Goal: Entertainment & Leisure: Consume media (video, audio)

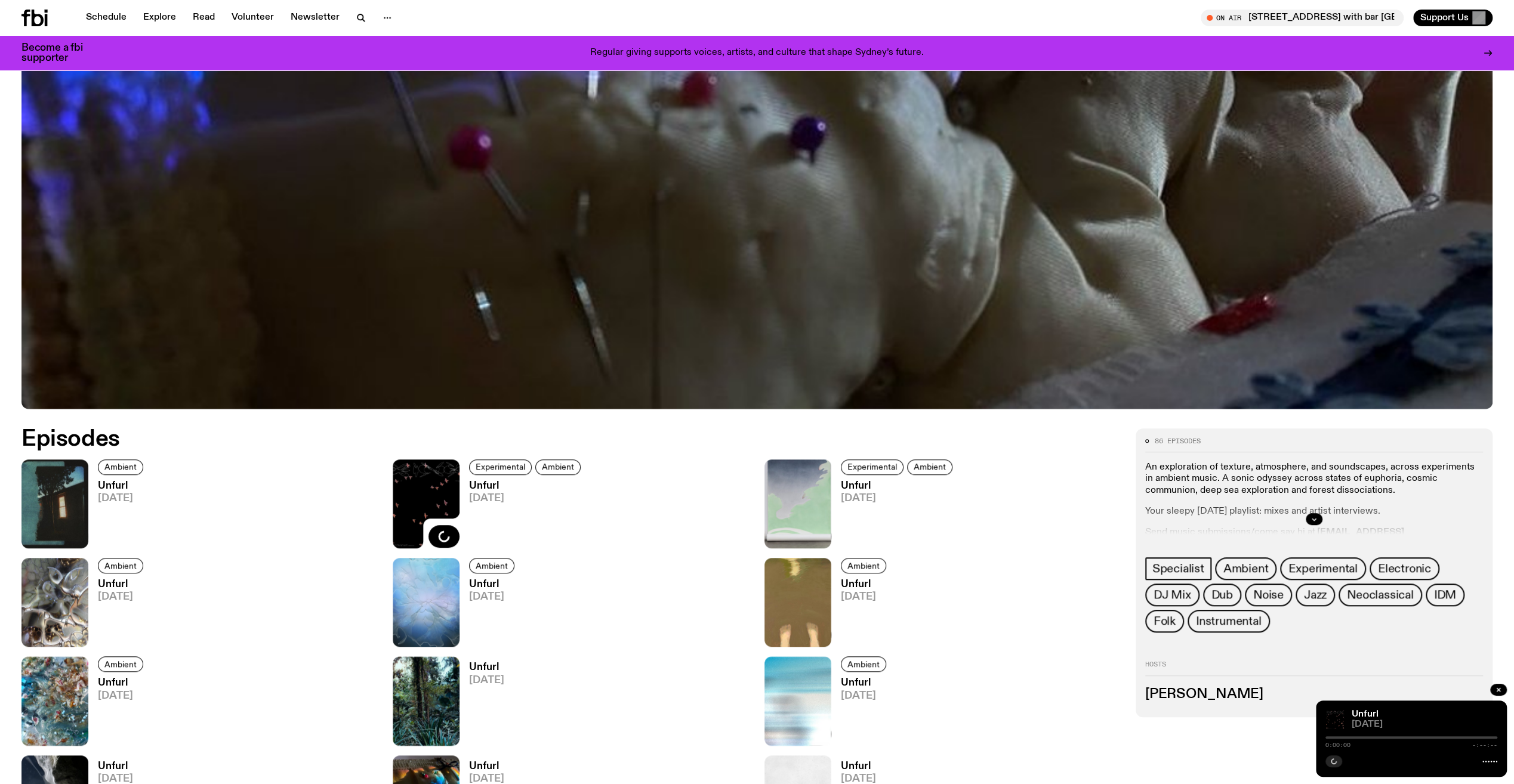
scroll to position [886, 0]
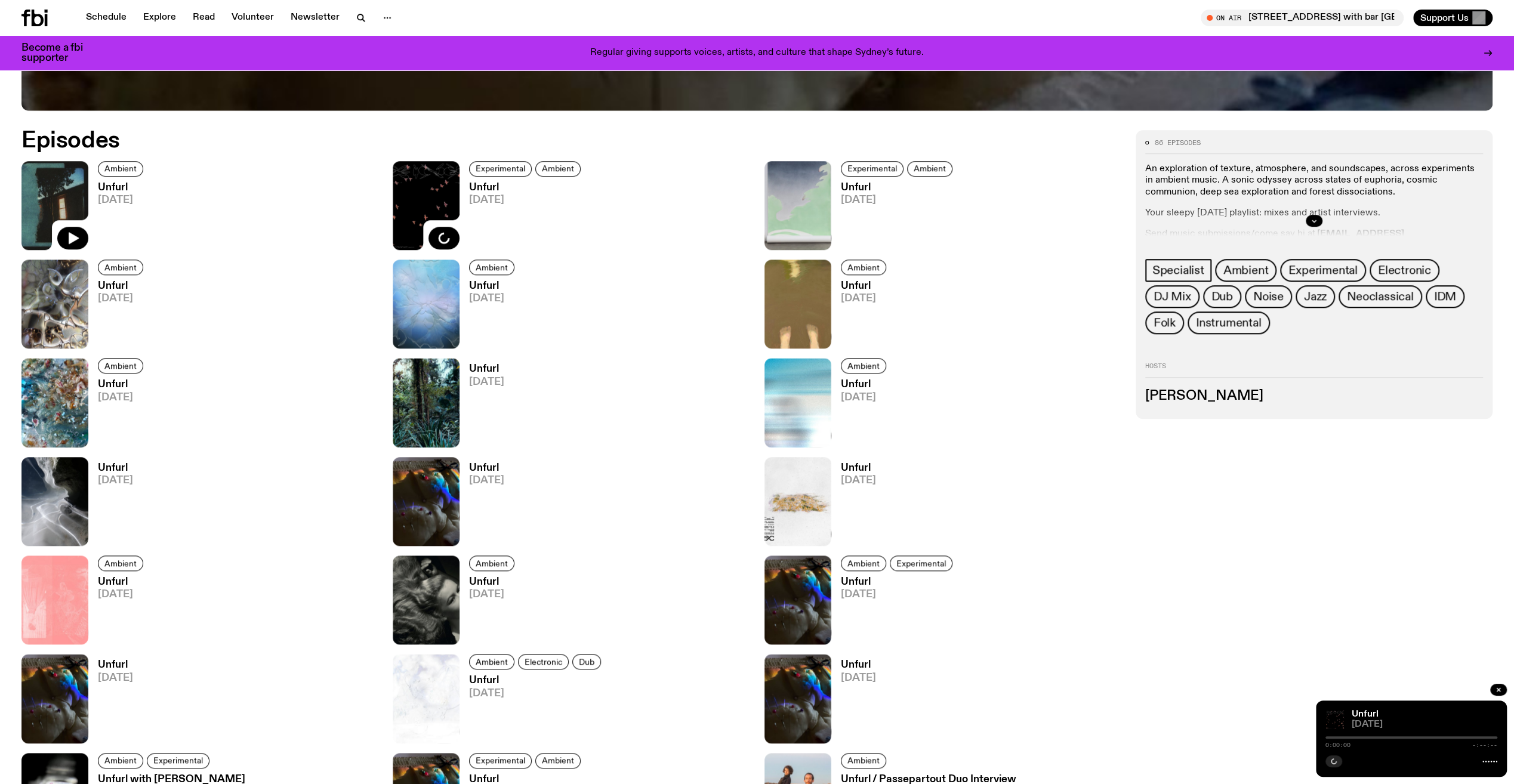
click at [56, 184] on img at bounding box center [55, 205] width 67 height 89
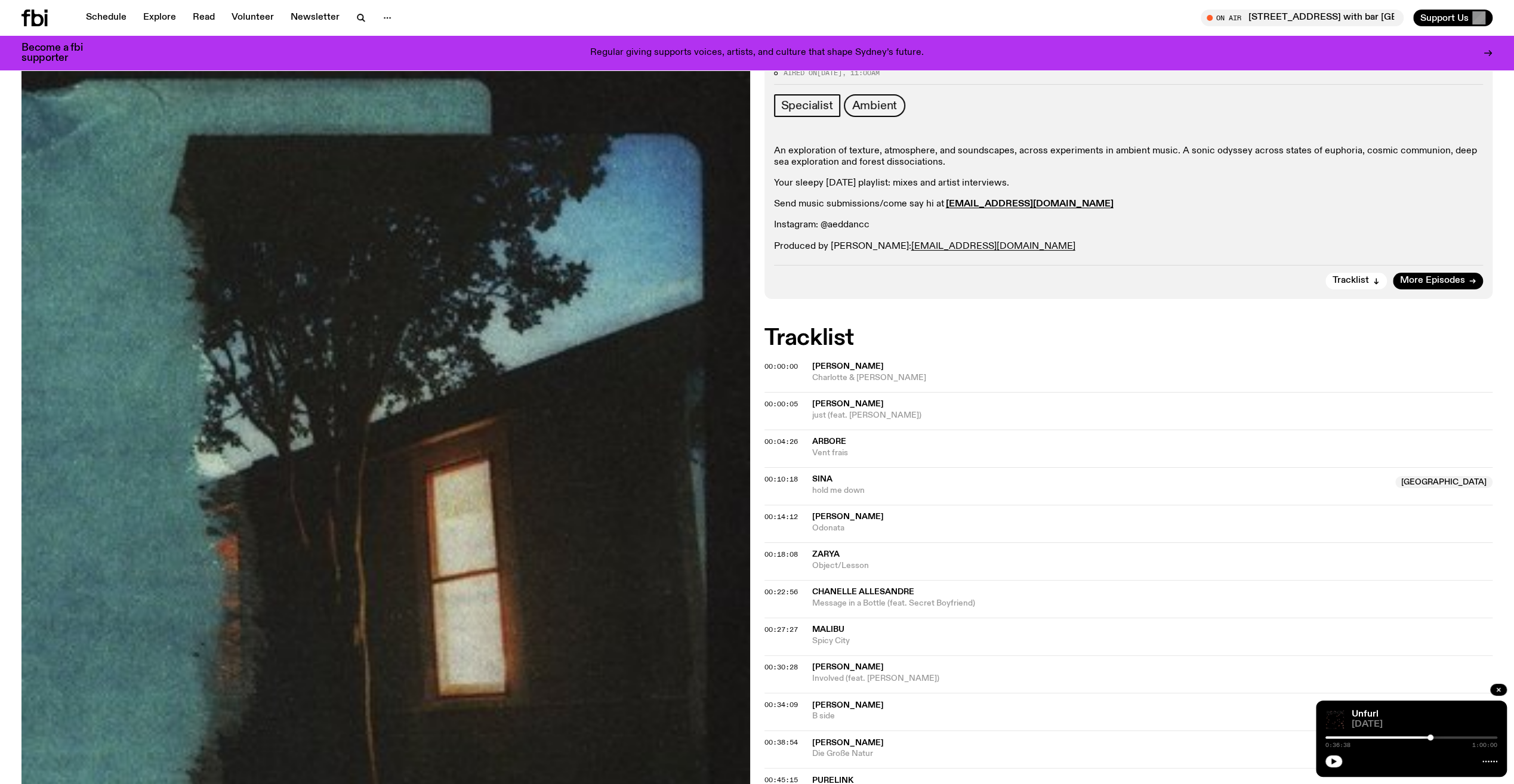
scroll to position [173, 0]
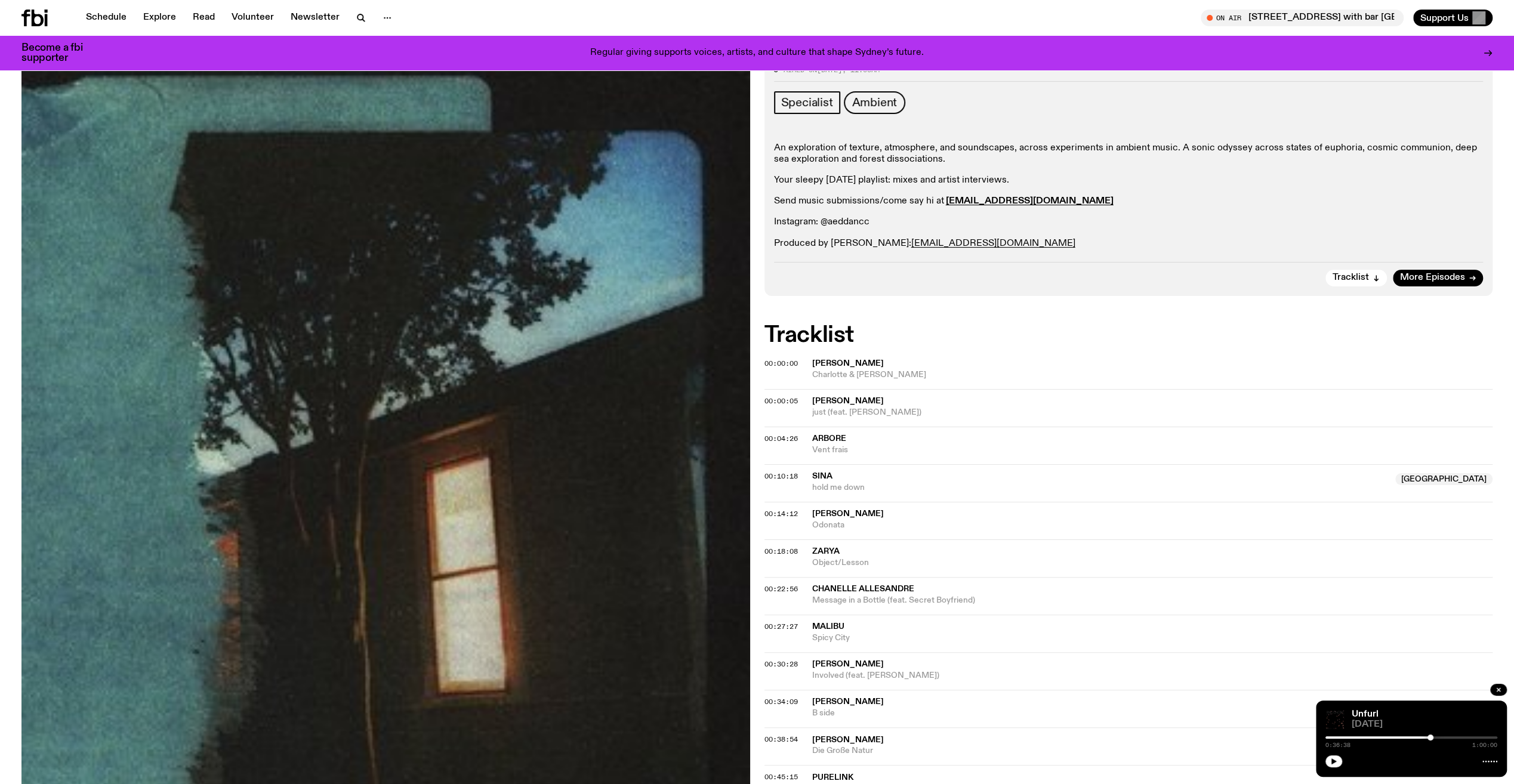
click at [839, 401] on span "[PERSON_NAME]" at bounding box center [848, 401] width 72 height 8
click at [856, 397] on span "[PERSON_NAME]" at bounding box center [848, 401] width 72 height 8
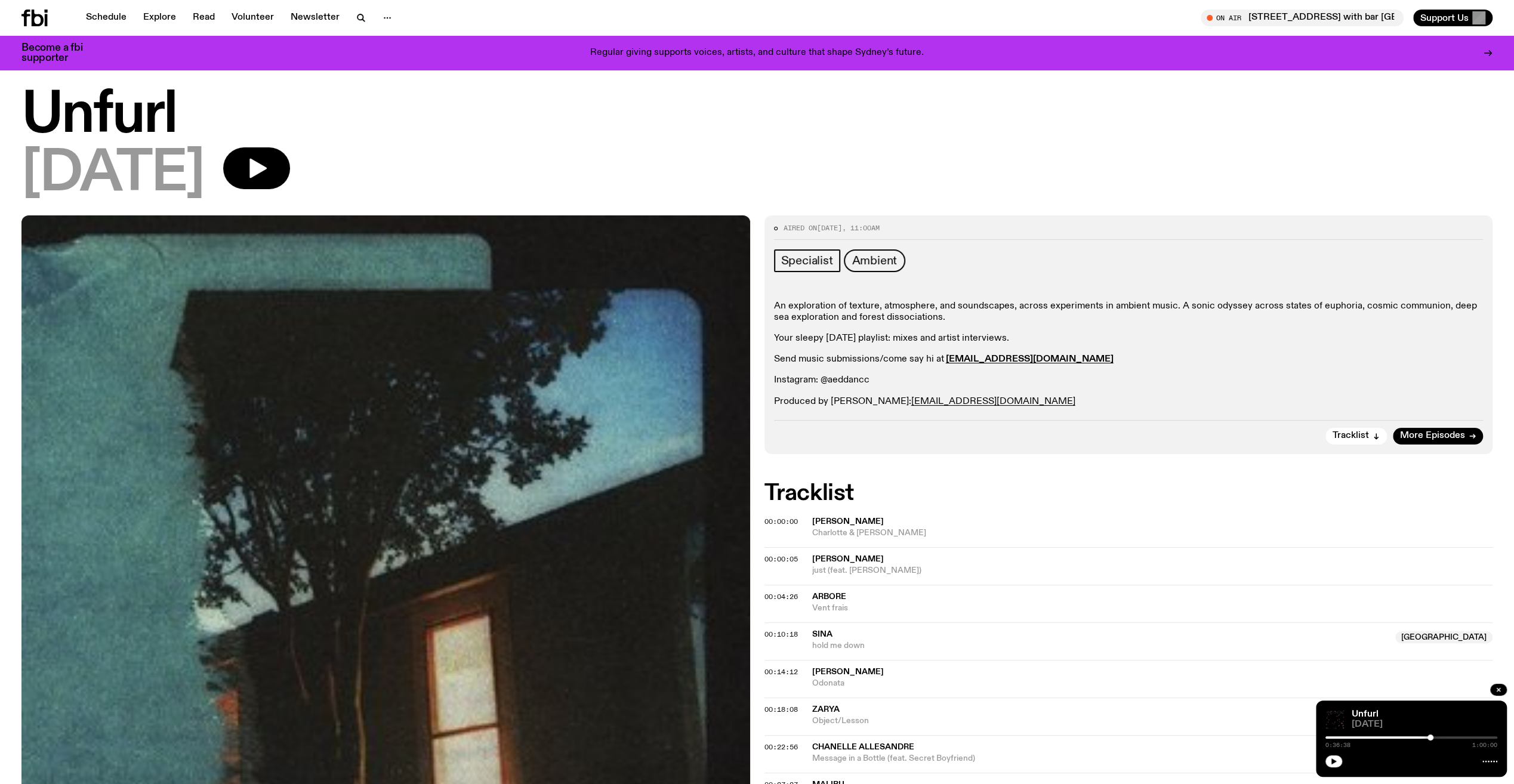
scroll to position [0, 0]
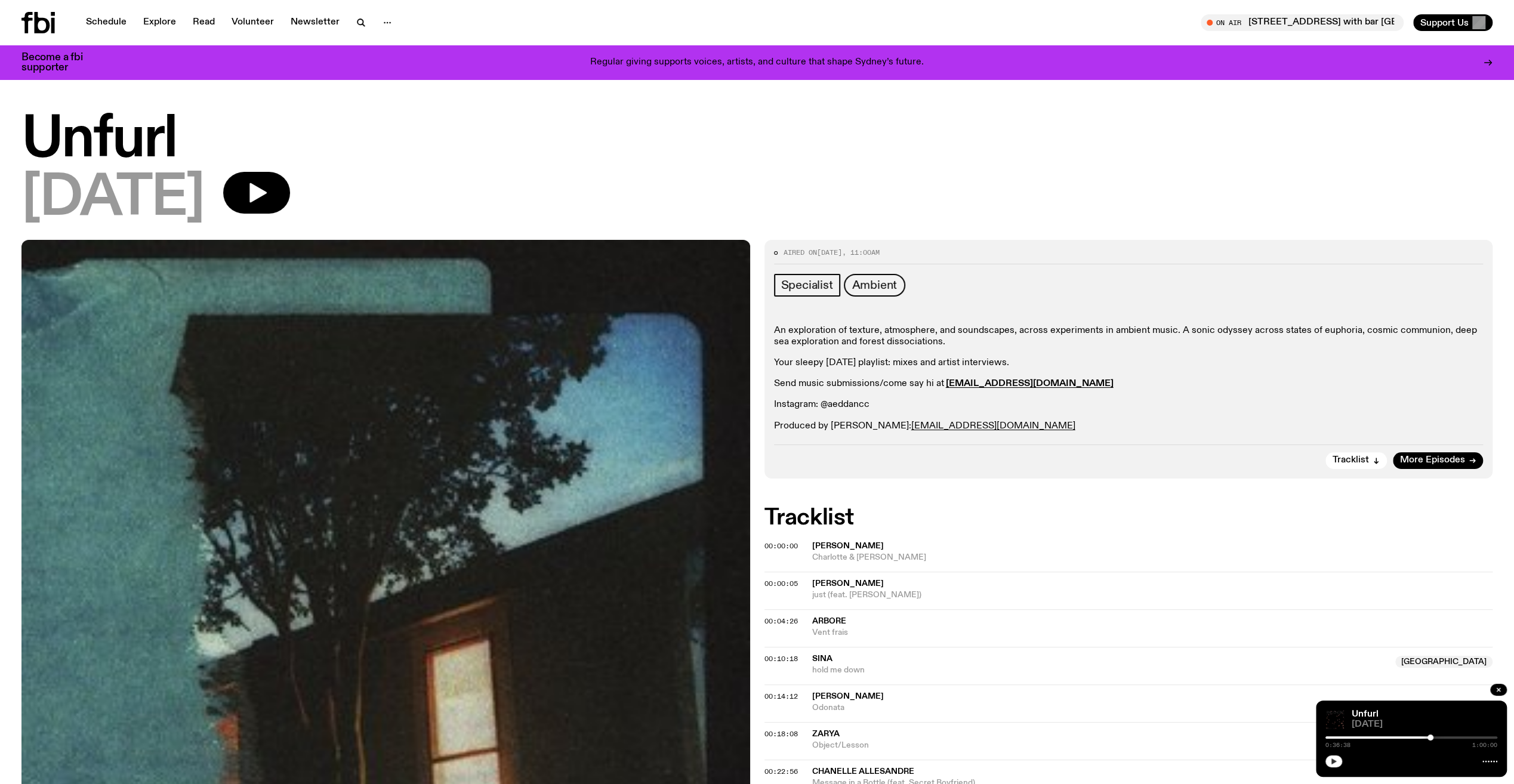
click at [1330, 763] on button "button" at bounding box center [1334, 760] width 17 height 12
drag, startPoint x: 1366, startPoint y: 713, endPoint x: 1353, endPoint y: 735, distance: 25.6
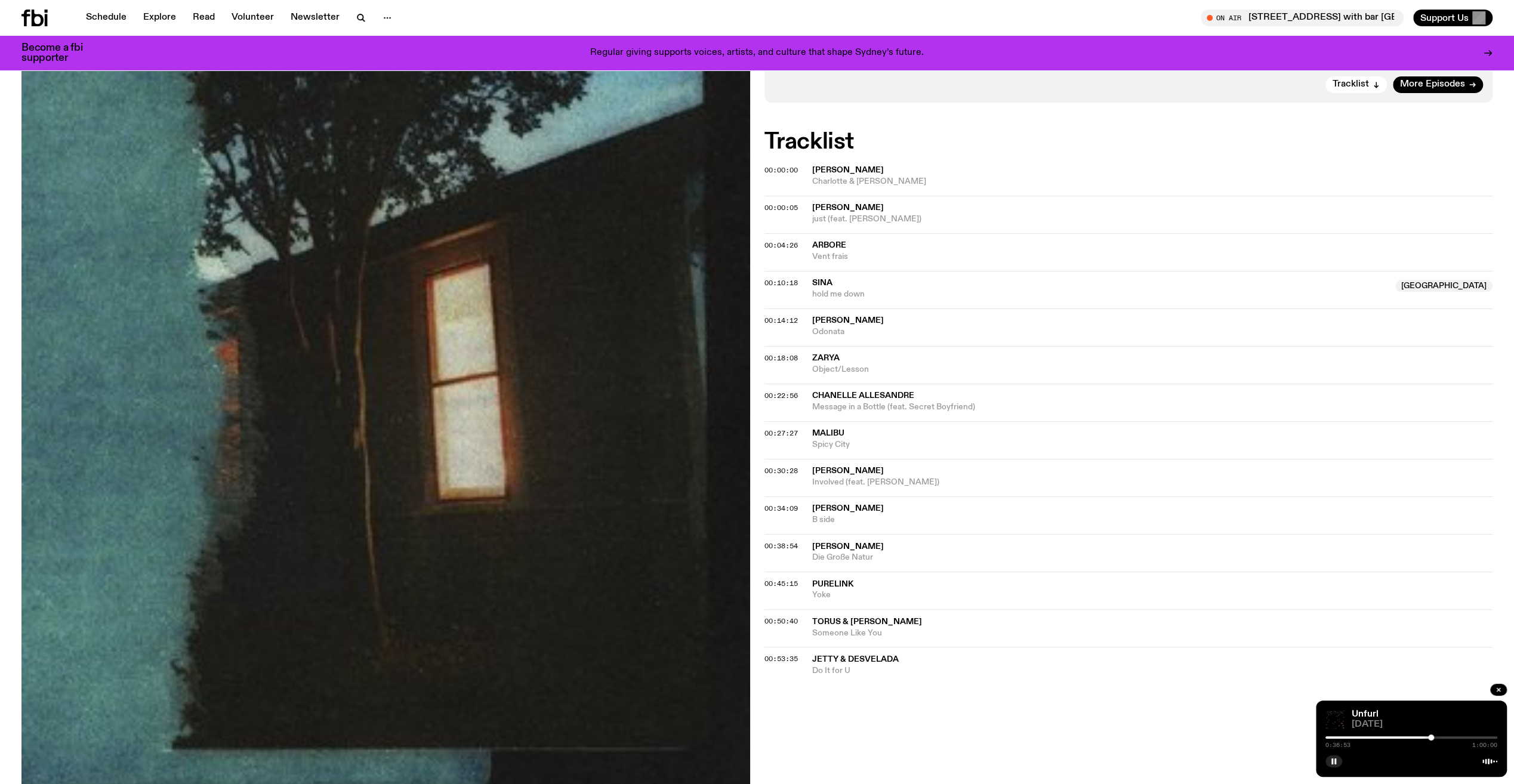
scroll to position [174, 0]
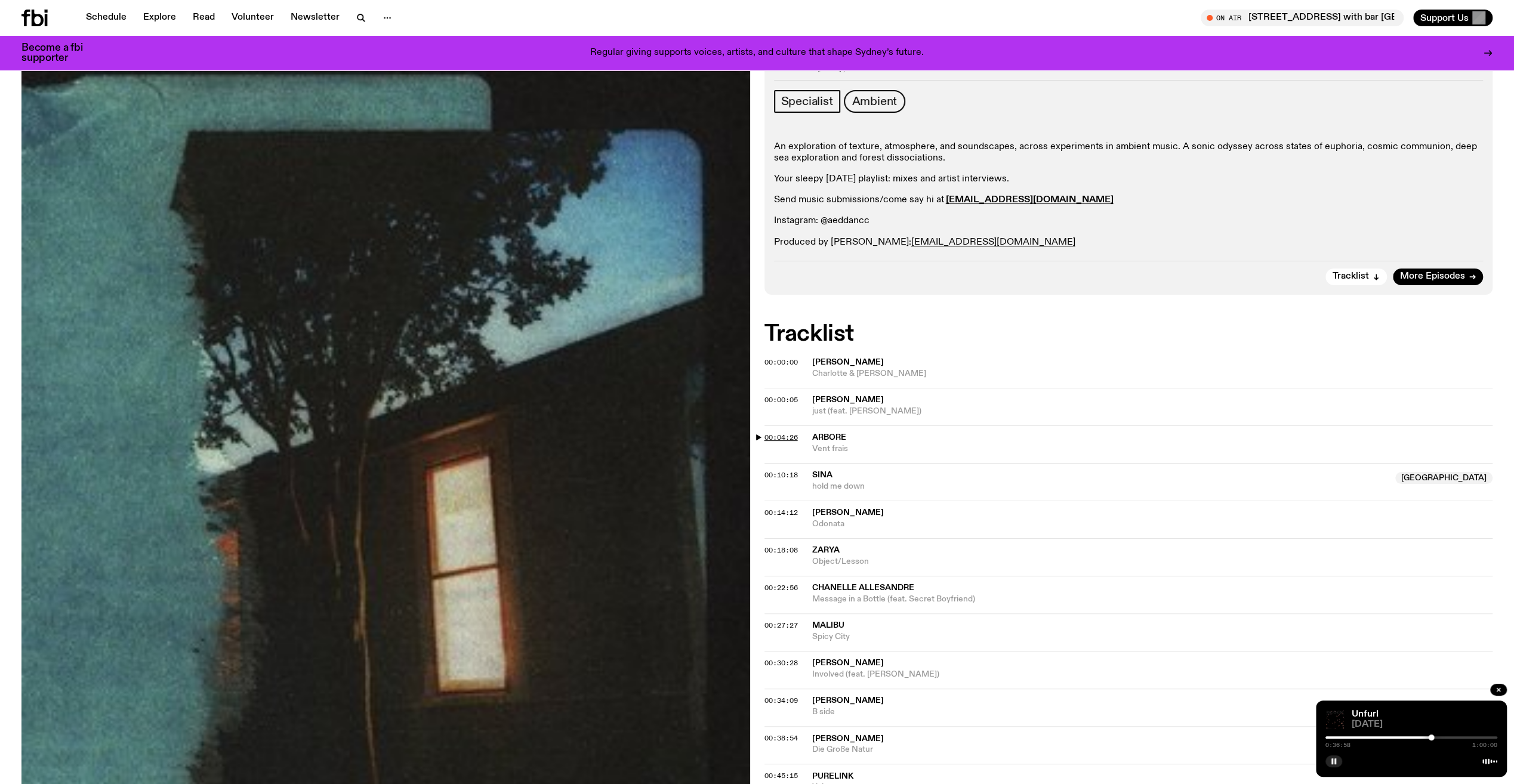
click at [768, 434] on span "00:04:26" at bounding box center [781, 438] width 33 height 10
click at [791, 399] on span "00:00:05" at bounding box center [781, 400] width 33 height 10
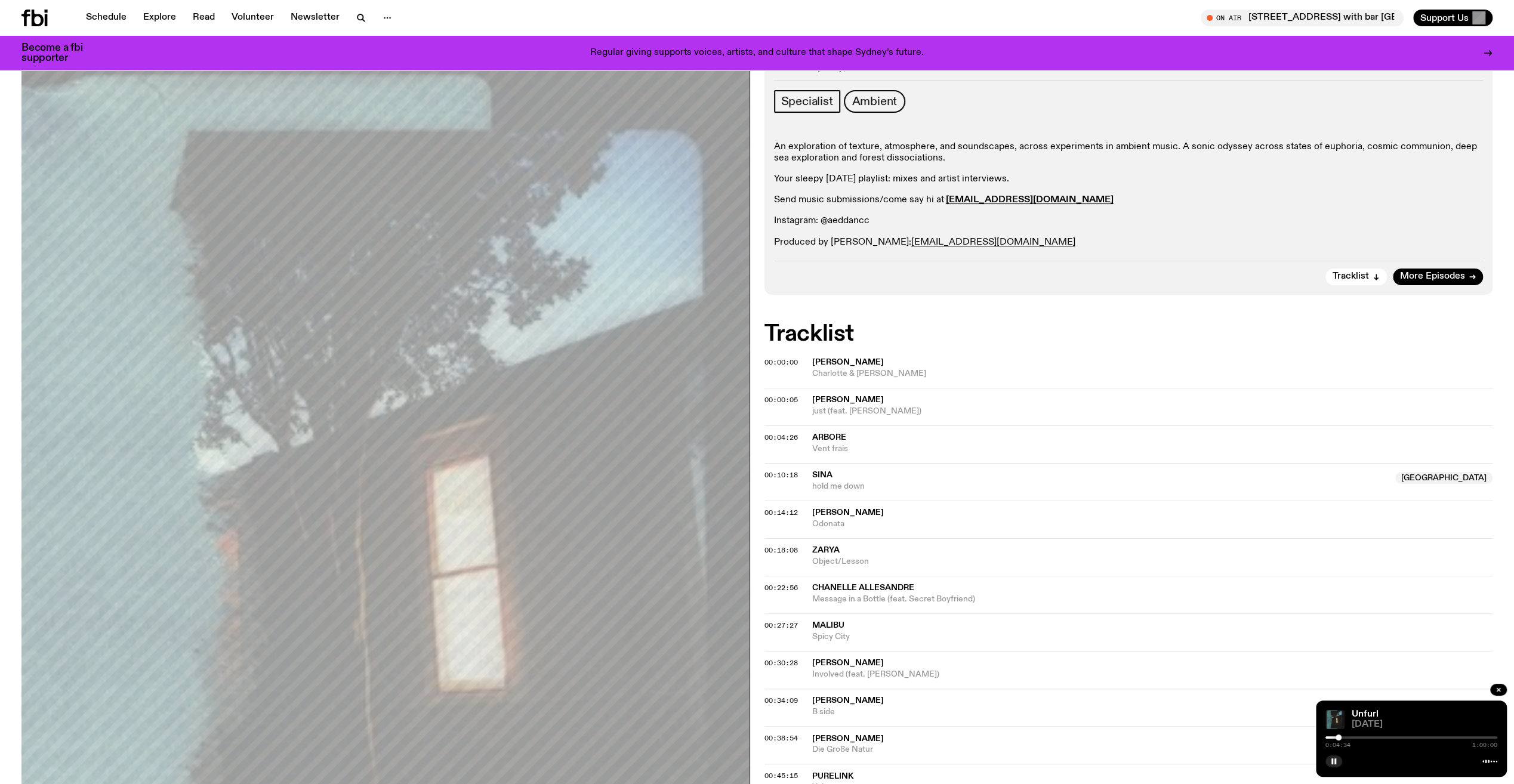
click at [830, 357] on span "[PERSON_NAME]" at bounding box center [1153, 362] width 681 height 11
click at [794, 362] on span "00:00:00" at bounding box center [781, 362] width 33 height 10
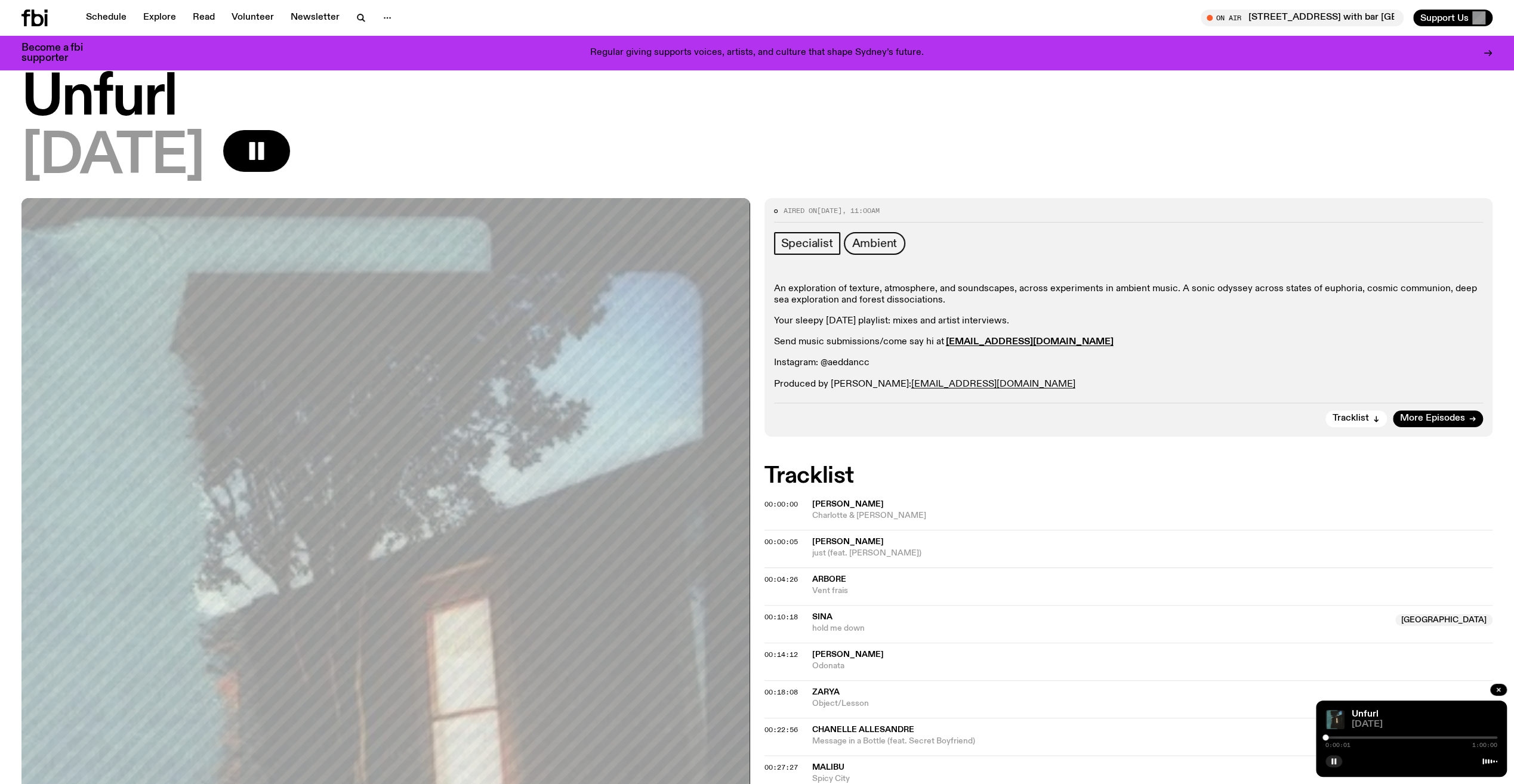
scroll to position [0, 0]
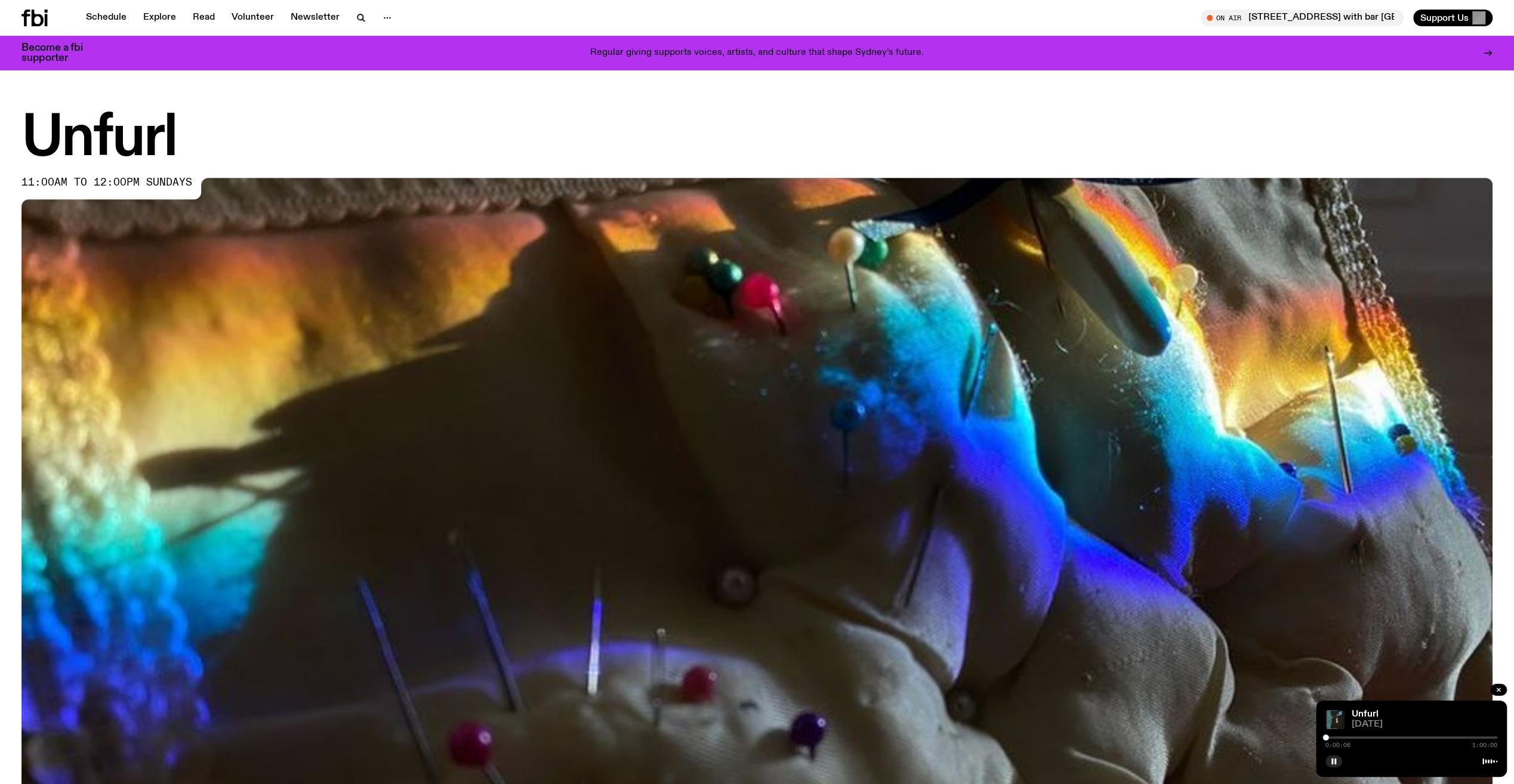
scroll to position [876, 0]
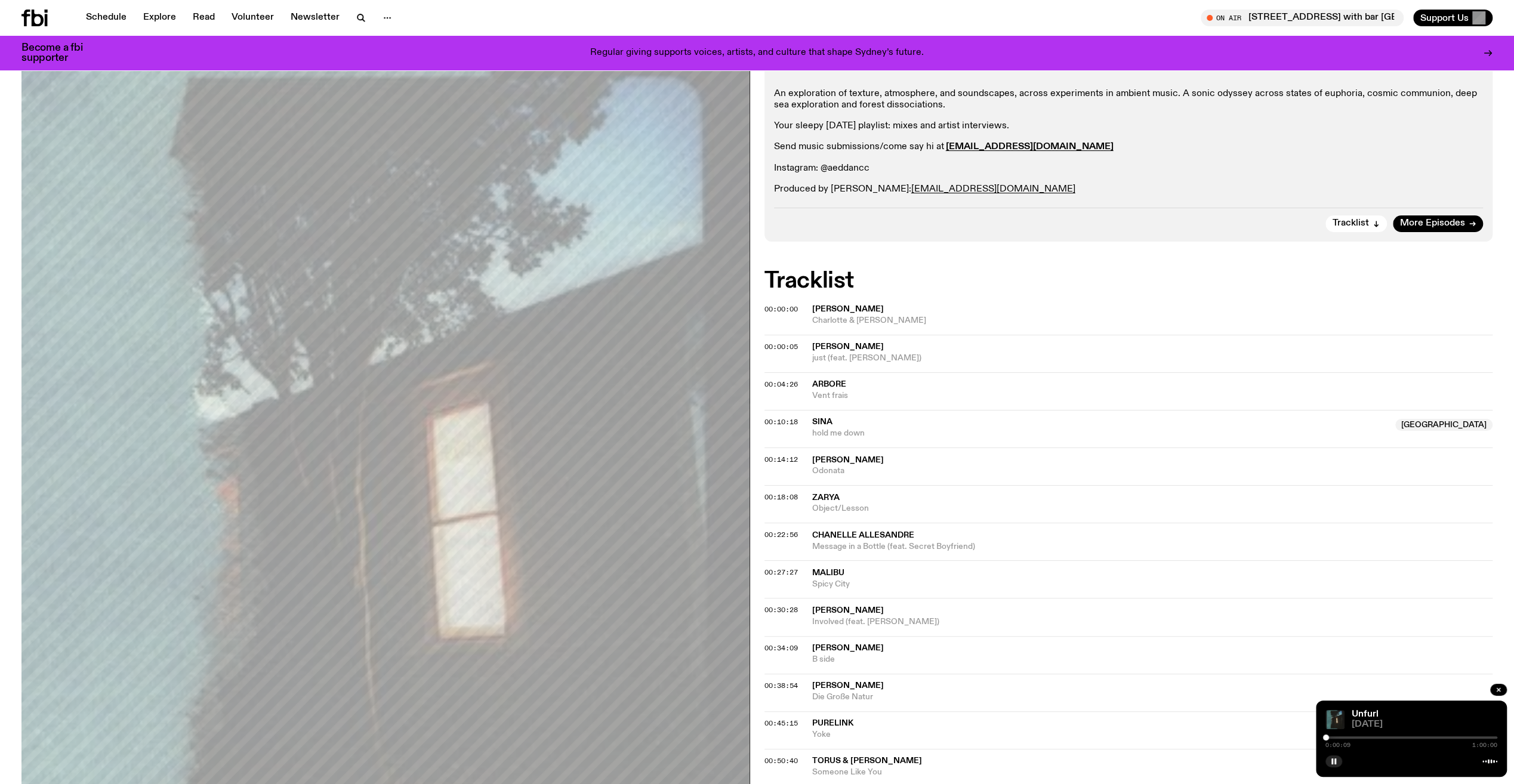
scroll to position [230, 0]
click at [858, 558] on div "00:22:56 Chanelle Allesandre Message in a Bottle (feat. Secret Boyfriend)" at bounding box center [1128, 577] width 729 height 38
click at [860, 528] on span "Chanelle Allesandre" at bounding box center [863, 532] width 102 height 8
click at [760, 529] on div "Aired on [DATE] 11:00am Specialist Ambient An exploration of texture, atmospher…" at bounding box center [757, 514] width 1514 height 1027
click at [764, 529] on span "00:22:56" at bounding box center [781, 532] width 33 height 10
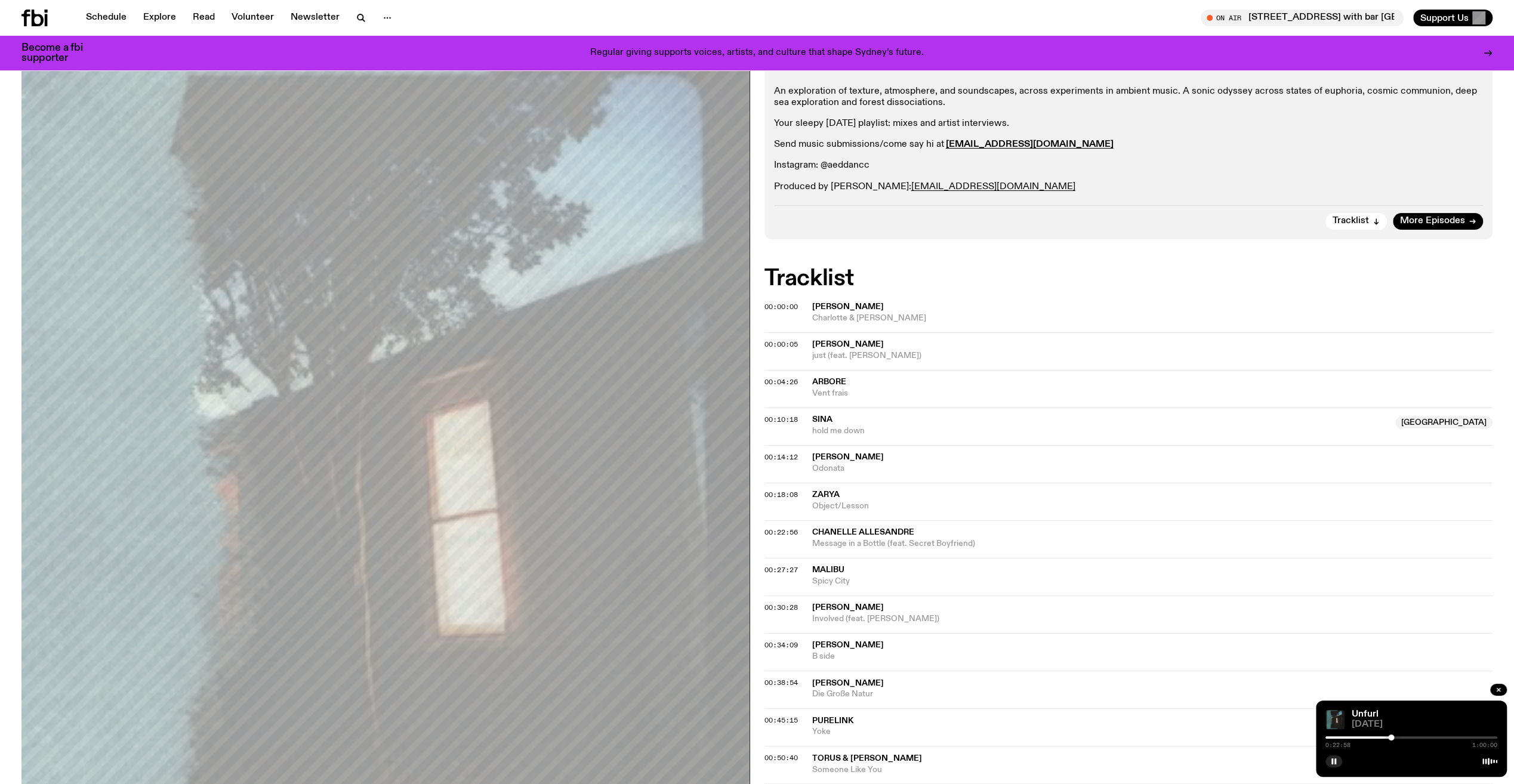
click at [897, 529] on span "Chanelle Allesandre" at bounding box center [863, 532] width 102 height 8
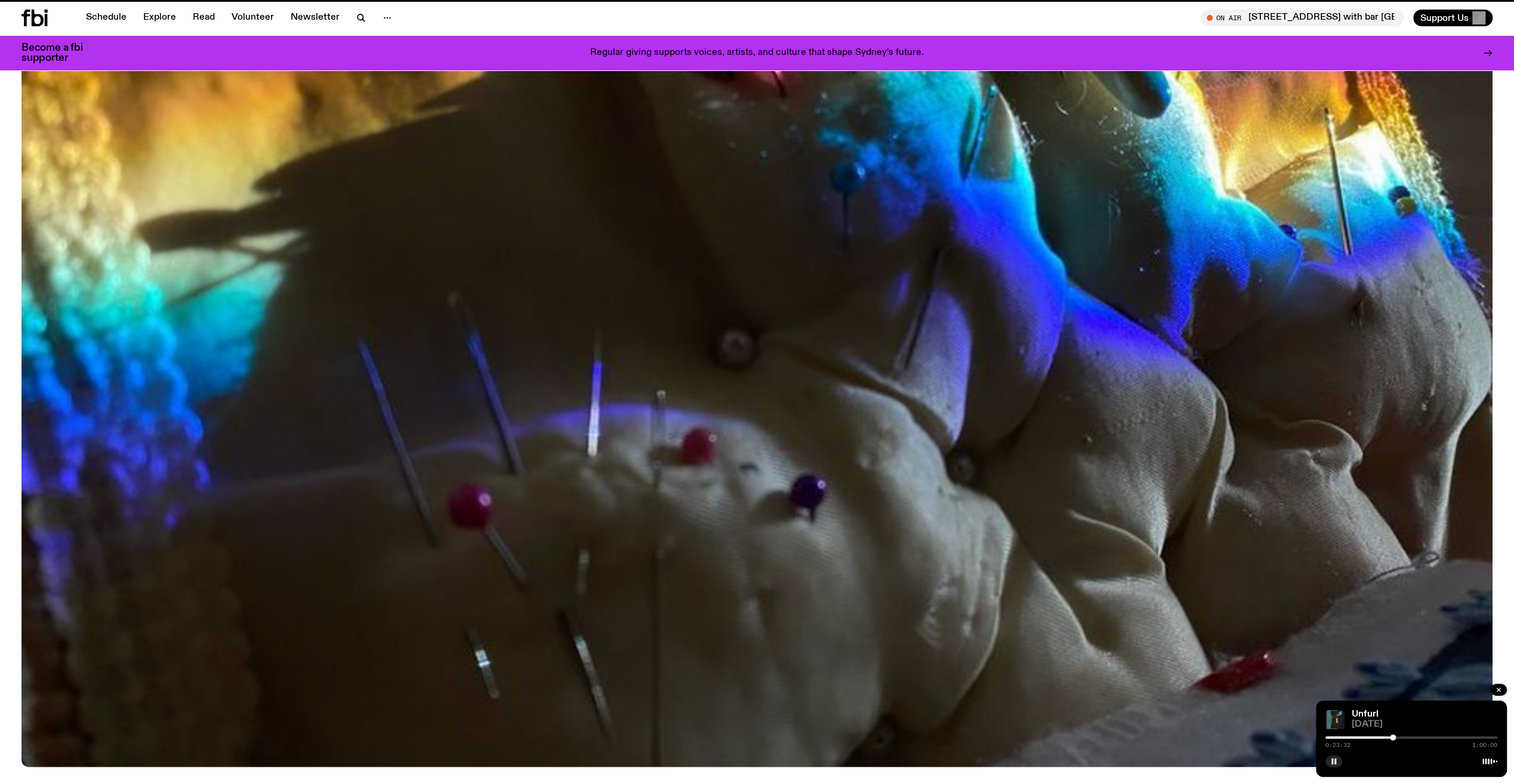
scroll to position [876, 0]
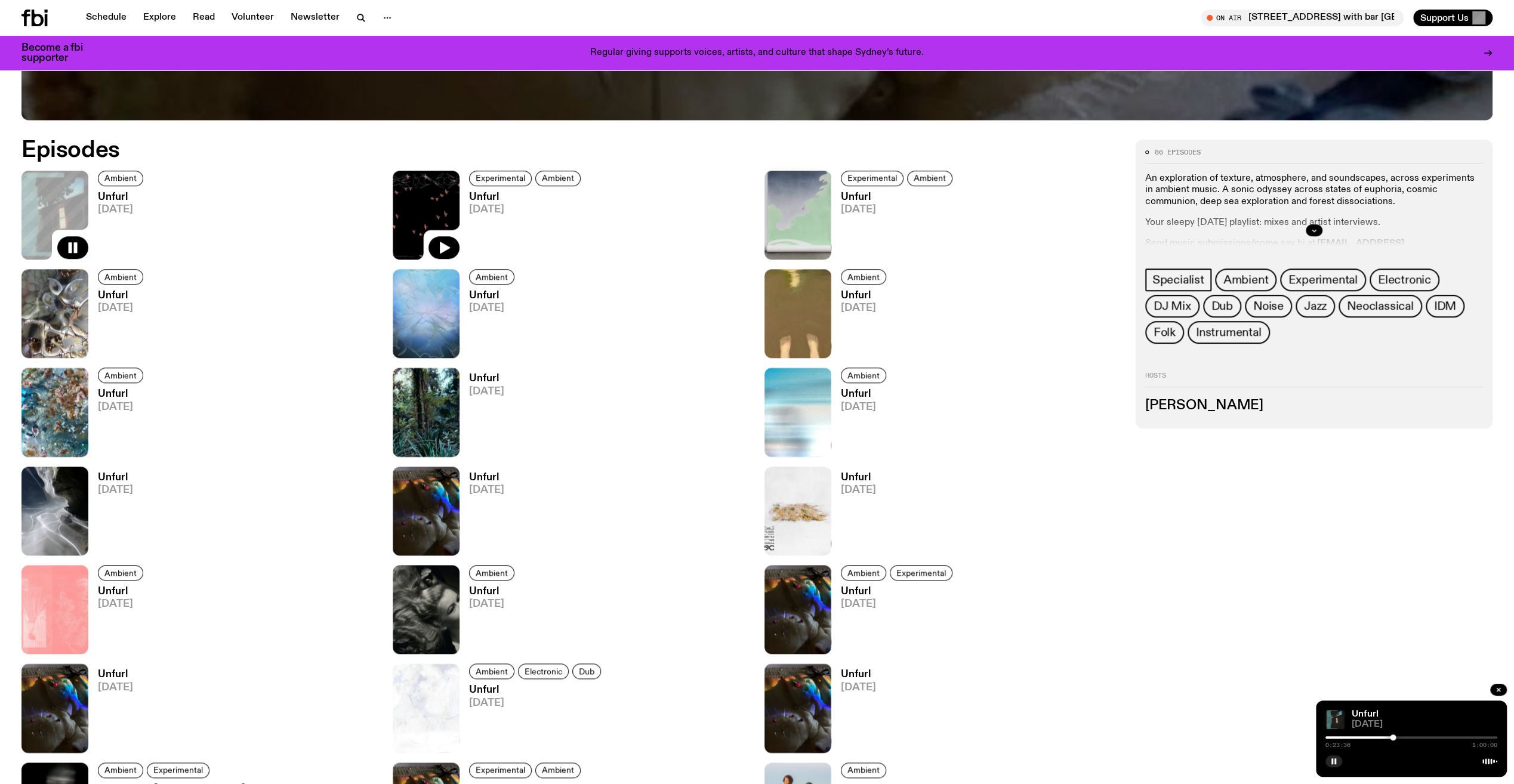
click at [448, 192] on img at bounding box center [426, 215] width 67 height 89
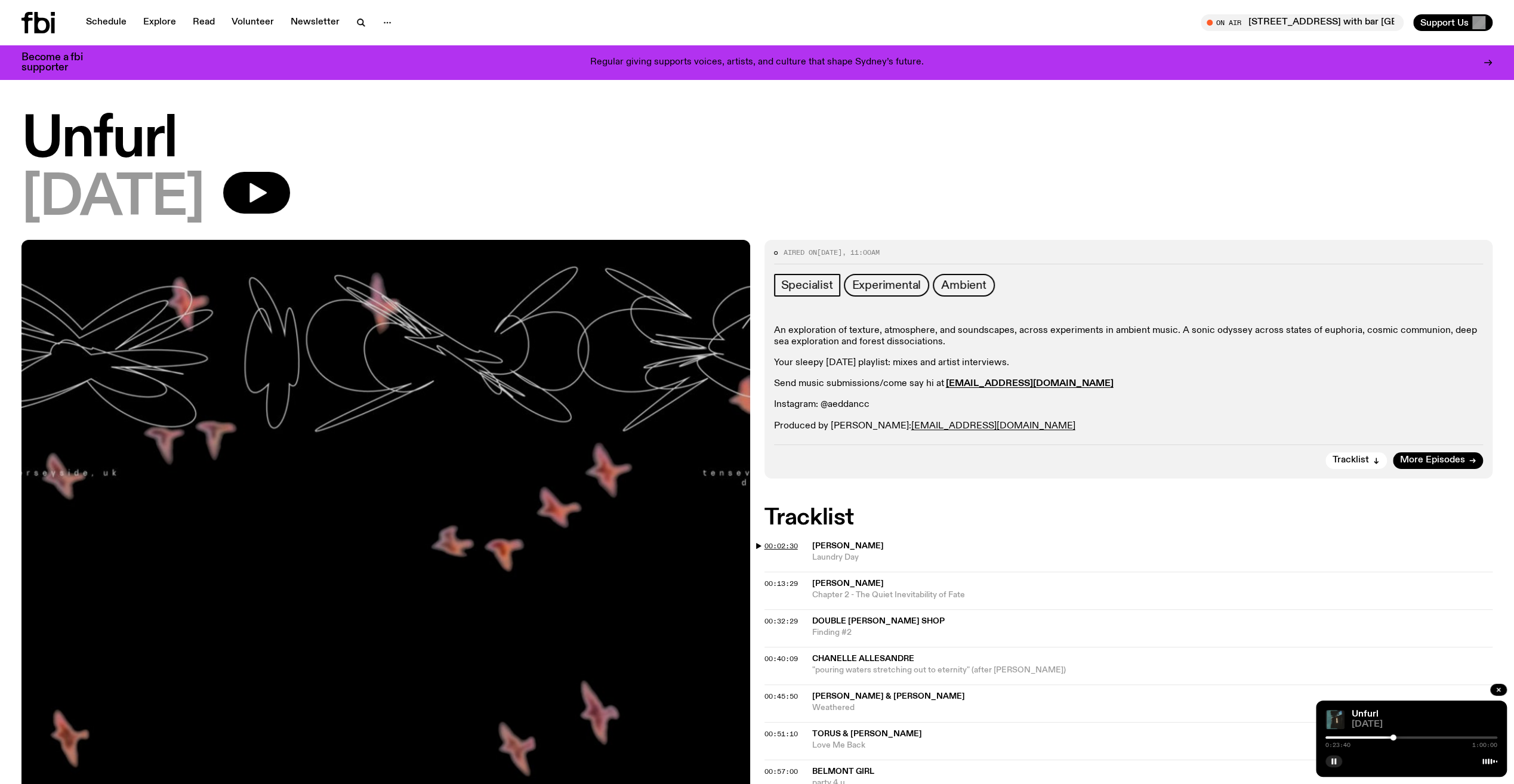
click at [776, 545] on span "00:02:30" at bounding box center [781, 546] width 33 height 10
click at [1354, 735] on div "0:00:00 1:00:00" at bounding box center [1411, 741] width 172 height 15
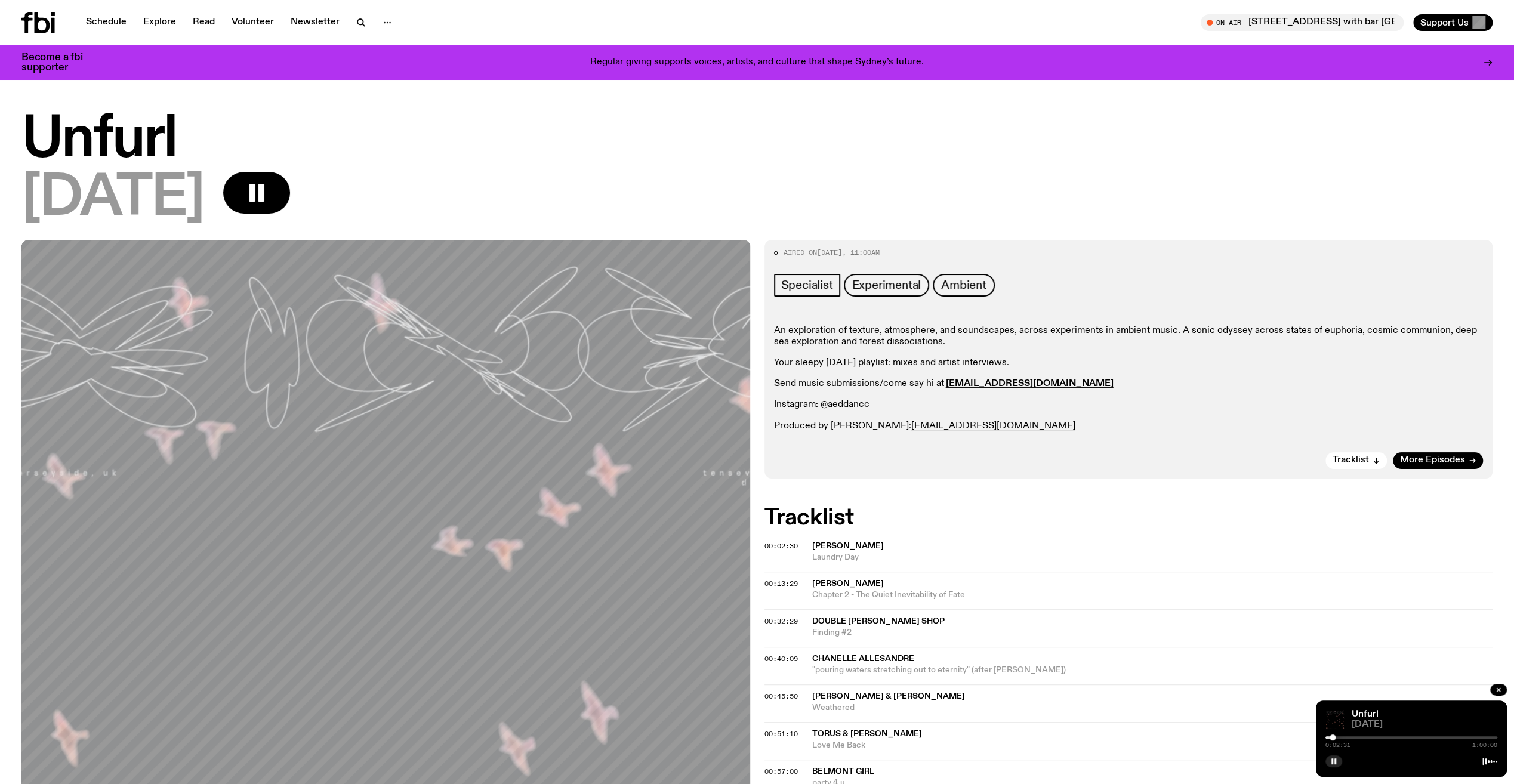
click at [837, 584] on span "[PERSON_NAME]" at bounding box center [848, 583] width 72 height 8
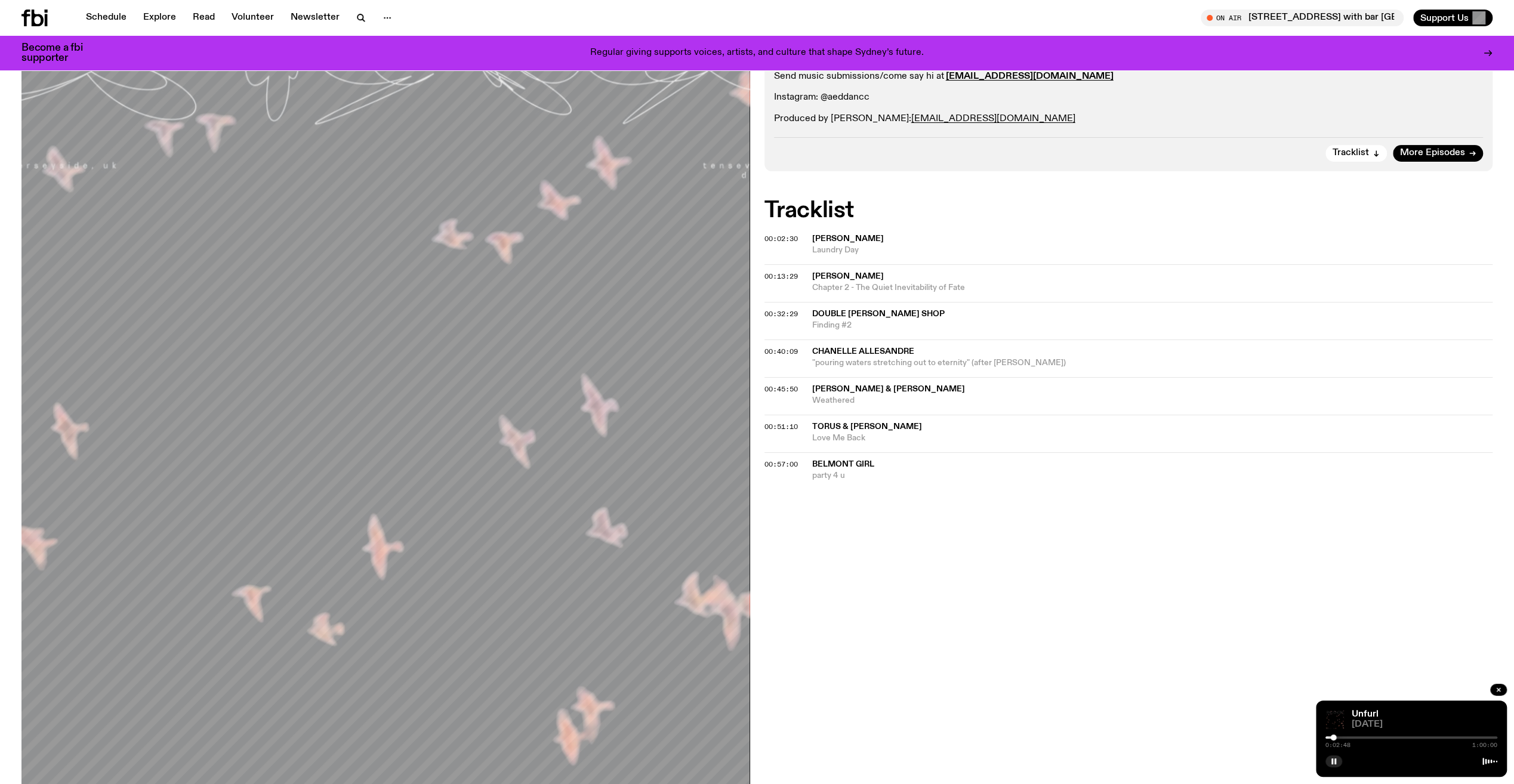
scroll to position [349, 0]
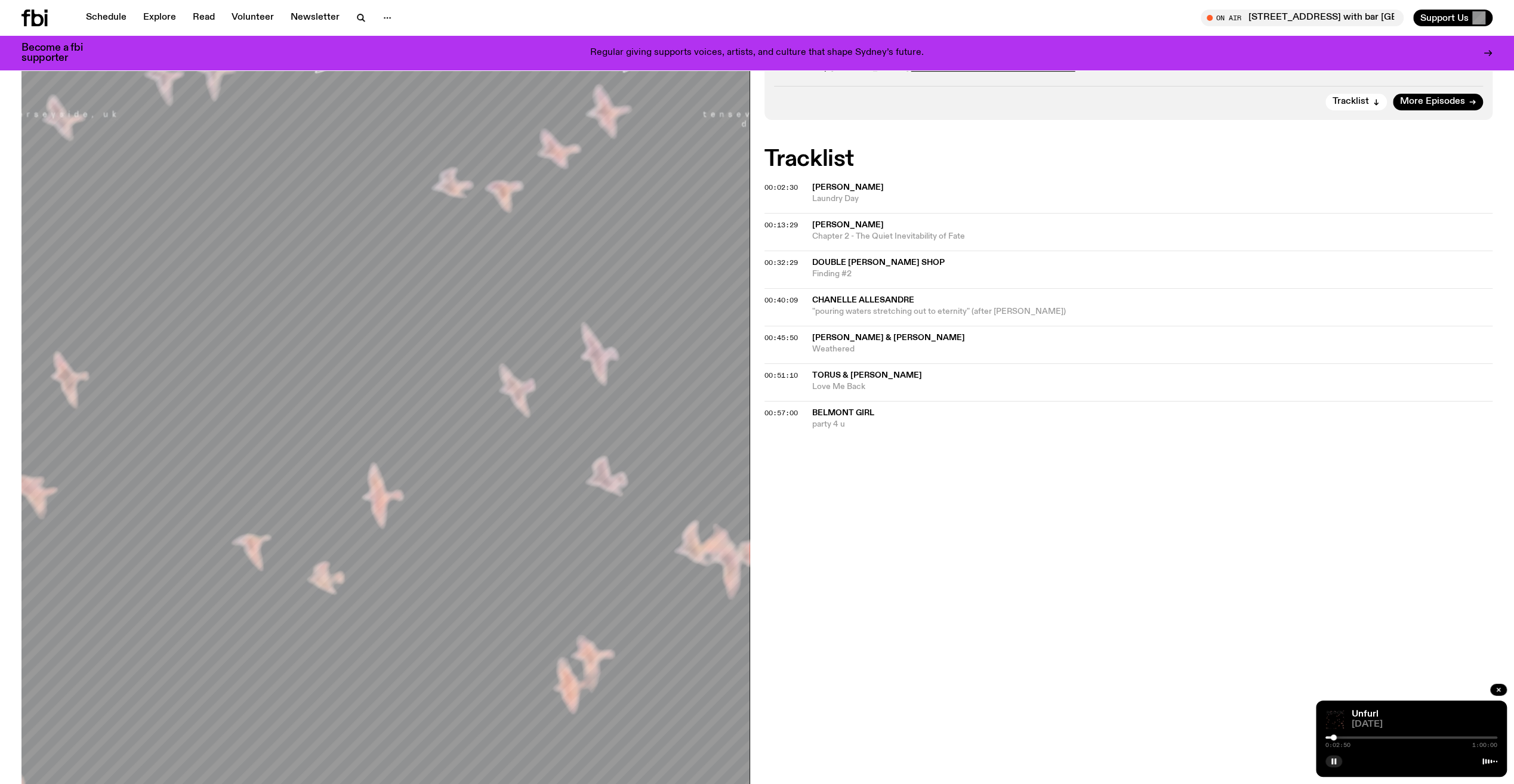
click at [756, 371] on div "Aired on [DATE] 11:00am Specialist Experimental Ambient An exploration of textu…" at bounding box center [757, 394] width 1514 height 1027
click at [768, 371] on span "00:51:10" at bounding box center [781, 375] width 33 height 10
click at [776, 334] on span "00:45:50" at bounding box center [781, 337] width 33 height 10
click at [908, 334] on span "[PERSON_NAME] & [PERSON_NAME]" at bounding box center [888, 337] width 152 height 8
